Goal: Information Seeking & Learning: Learn about a topic

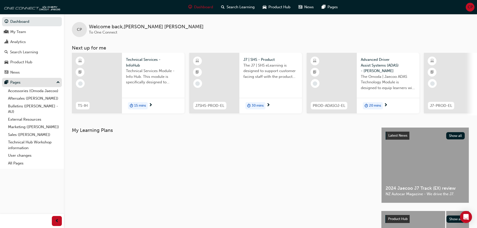
click at [21, 84] on div "Pages" at bounding box center [32, 82] width 55 height 6
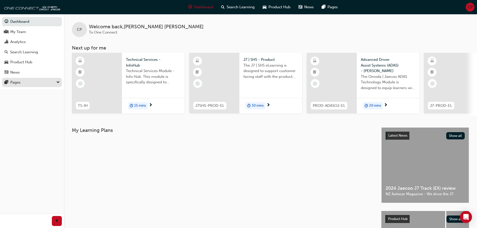
click at [21, 84] on div "Pages" at bounding box center [32, 82] width 55 height 6
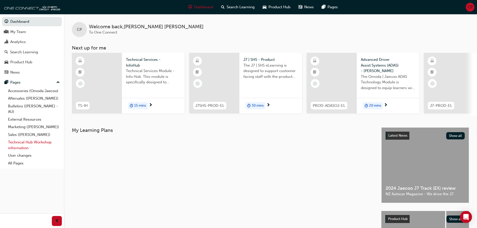
click at [21, 144] on link "Technical Hub Workshop information" at bounding box center [34, 145] width 56 height 13
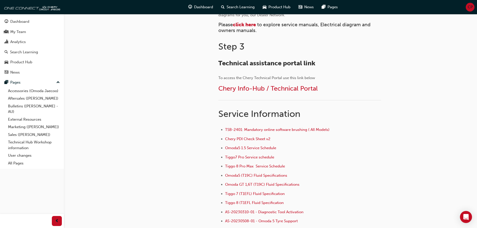
scroll to position [276, 0]
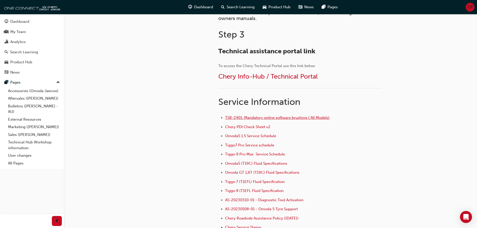
click at [248, 118] on span "TSB-2401: Mandatory online software brushing ( All Models)" at bounding box center [277, 118] width 104 height 5
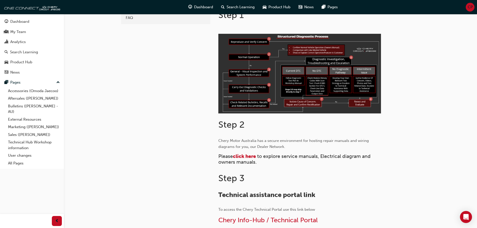
scroll to position [202, 0]
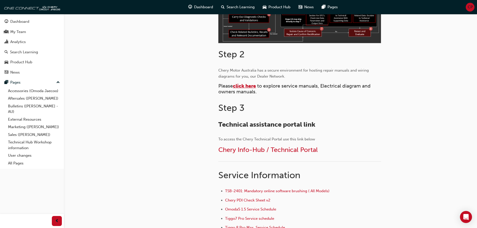
click at [243, 84] on span "click here" at bounding box center [244, 86] width 23 height 6
